Goal: Book appointment/travel/reservation

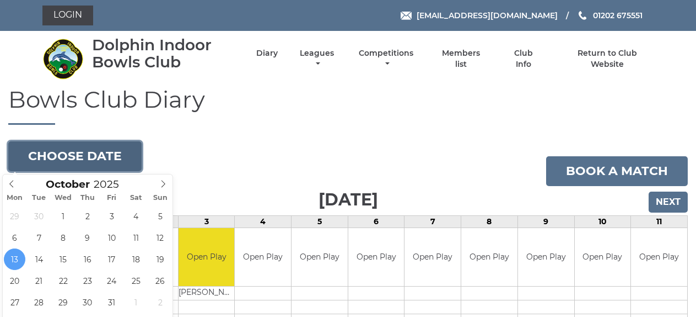
click at [99, 150] on button "Choose date" at bounding box center [74, 156] width 133 height 30
type input "2025-10-15"
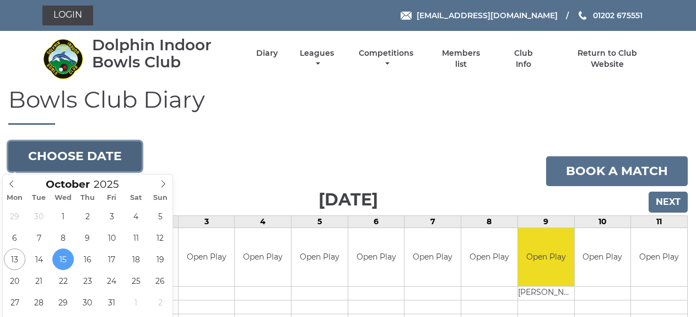
click at [81, 158] on button "Choose date" at bounding box center [74, 156] width 133 height 30
type input "[DATE]"
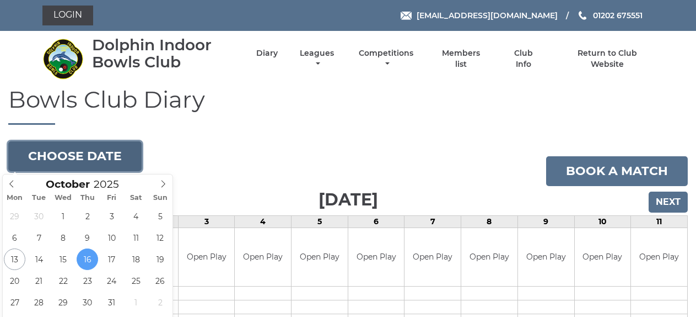
click at [71, 154] on button "Choose date" at bounding box center [74, 156] width 133 height 30
type input "2025-10-27"
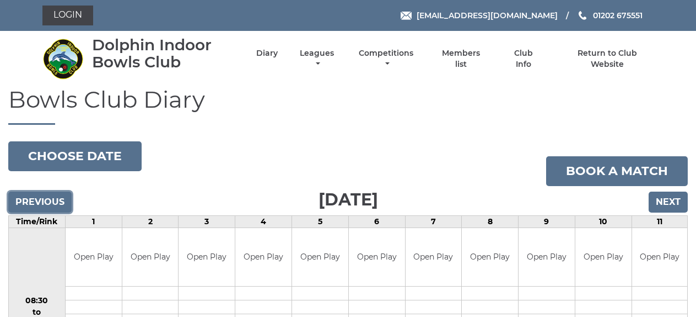
click at [52, 212] on input "Previous" at bounding box center [39, 201] width 63 height 21
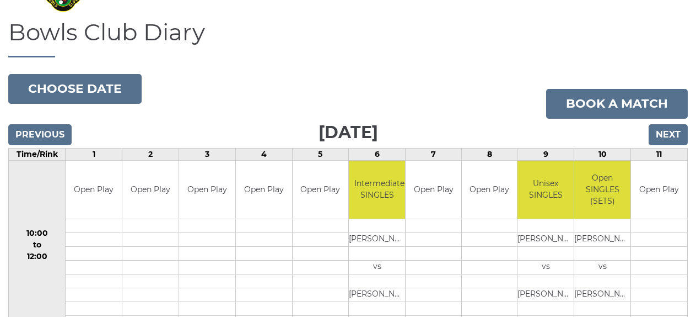
scroll to position [67, 0]
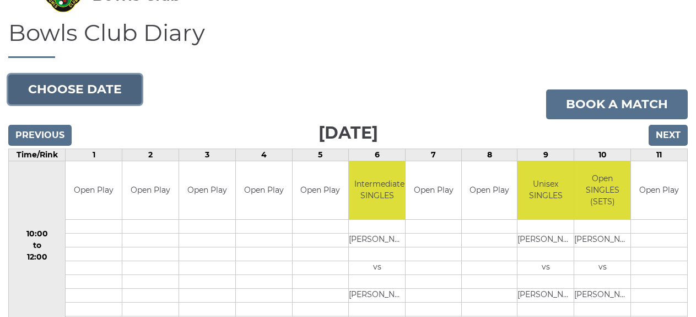
click at [95, 101] on button "Choose date" at bounding box center [74, 89] width 133 height 30
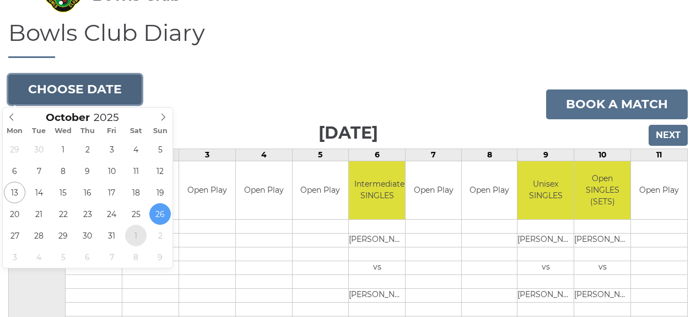
type input "2025-11-01"
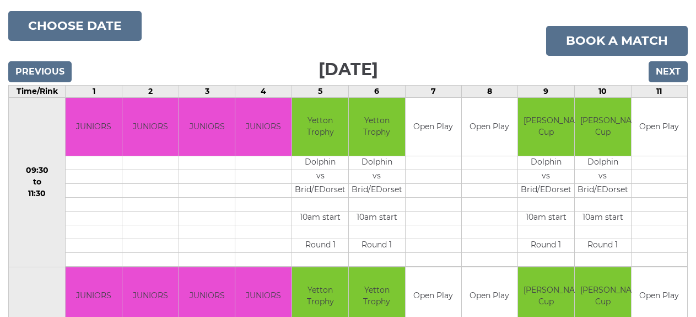
scroll to position [110, 0]
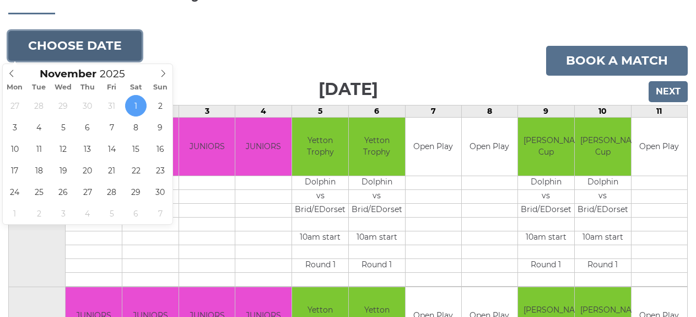
click at [85, 42] on button "Choose date" at bounding box center [74, 46] width 133 height 30
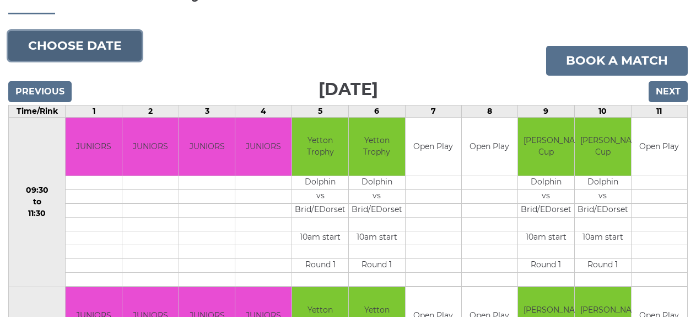
click at [94, 48] on button "Choose date" at bounding box center [74, 46] width 133 height 30
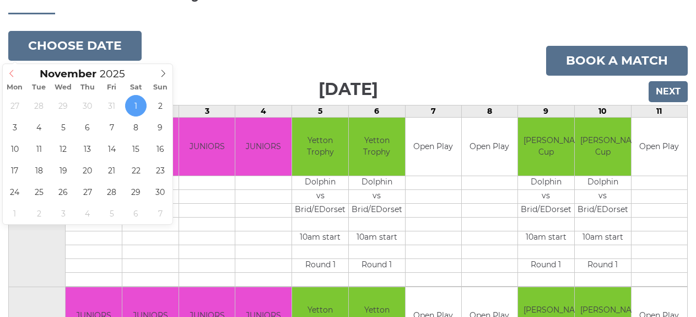
click at [13, 77] on icon at bounding box center [12, 73] width 8 height 8
type input "[DATE]"
